Goal: Task Accomplishment & Management: Use online tool/utility

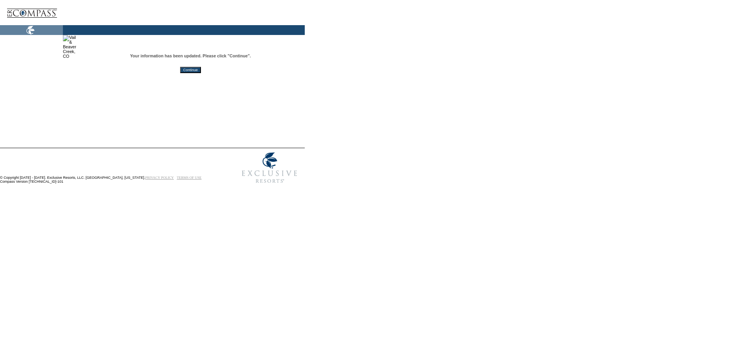
click at [201, 71] on input "Continue" at bounding box center [190, 70] width 21 height 6
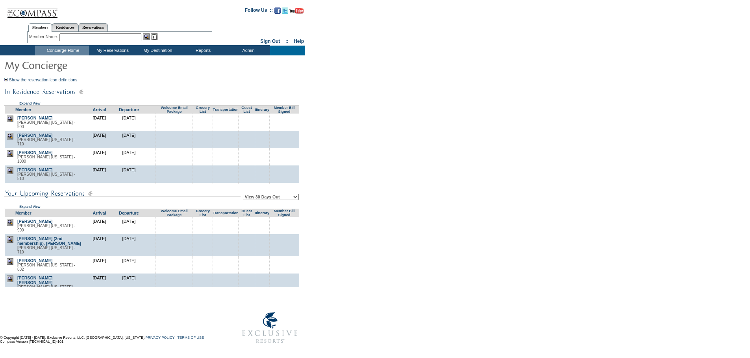
click at [293, 199] on select "View 30 Days Out View 60 Days Out View 90 Days Out" at bounding box center [271, 197] width 56 height 6
select select "60"
click at [244, 195] on select "View 30 Days Out View 60 Days Out View 90 Days Out" at bounding box center [271, 197] width 56 height 6
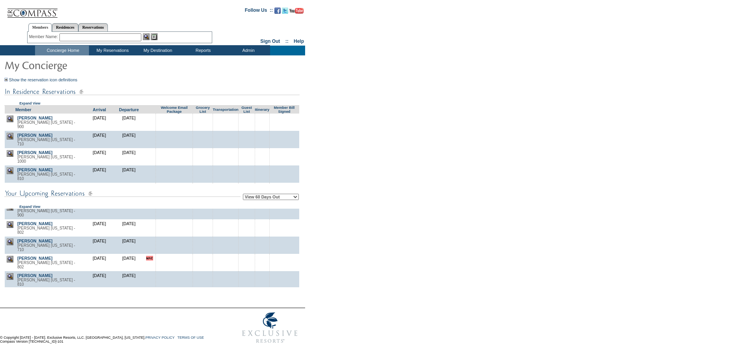
scroll to position [220, 0]
